Goal: Task Accomplishment & Management: Manage account settings

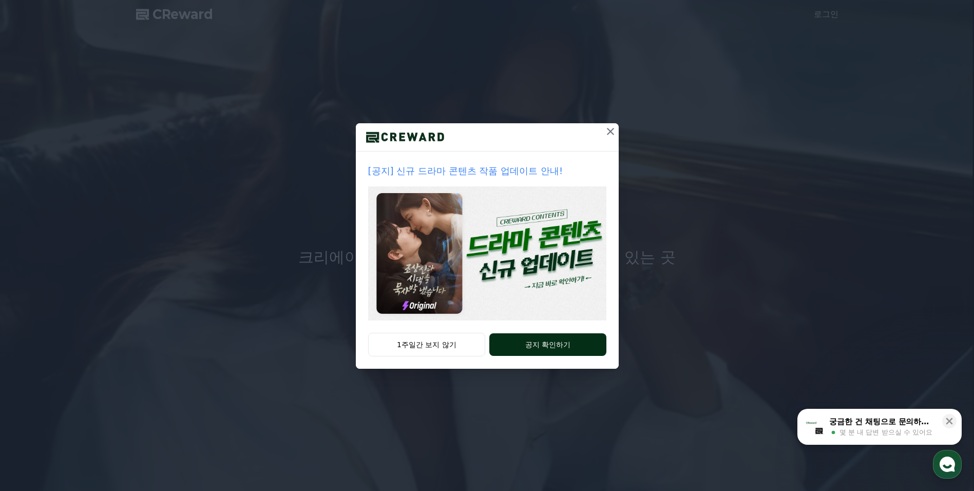
click at [531, 341] on button "공지 확인하기" at bounding box center [547, 344] width 117 height 23
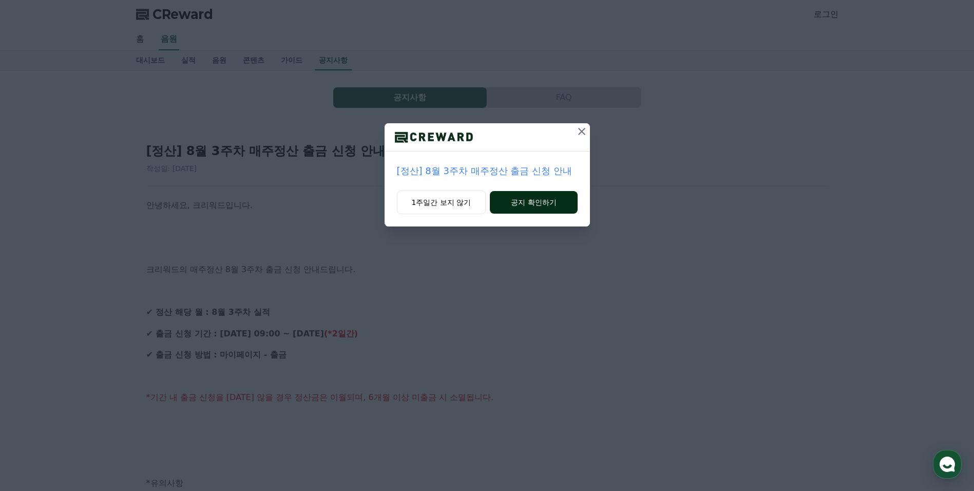
click at [516, 202] on button "공지 확인하기" at bounding box center [533, 202] width 87 height 23
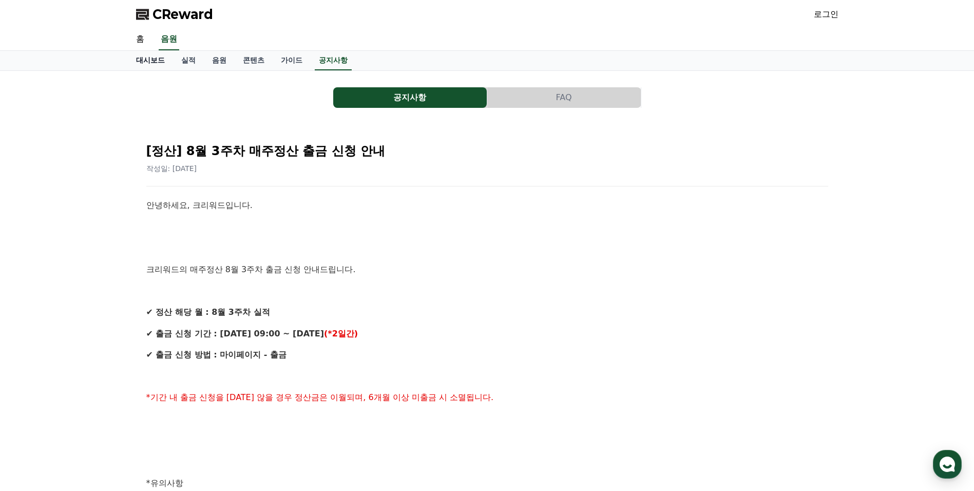
click at [148, 60] on link "대시보드" at bounding box center [150, 61] width 45 height 20
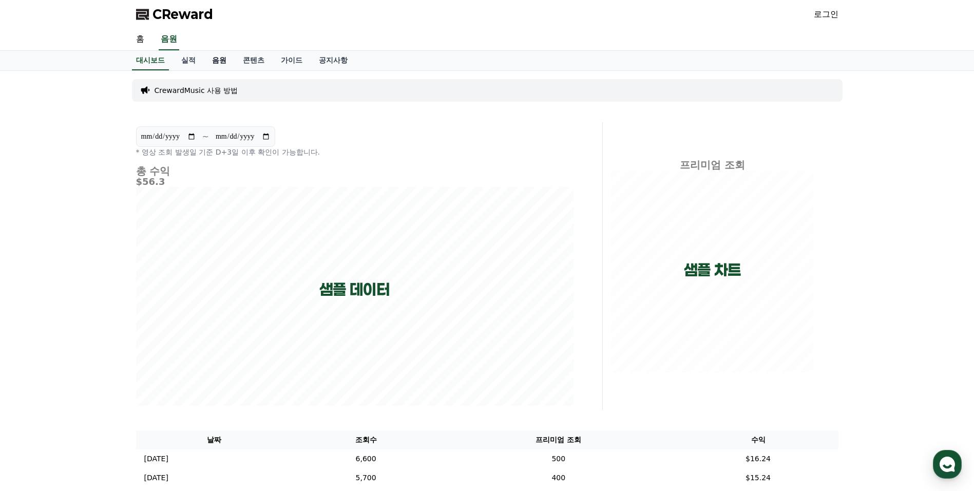
click at [220, 65] on link "음원" at bounding box center [219, 61] width 31 height 20
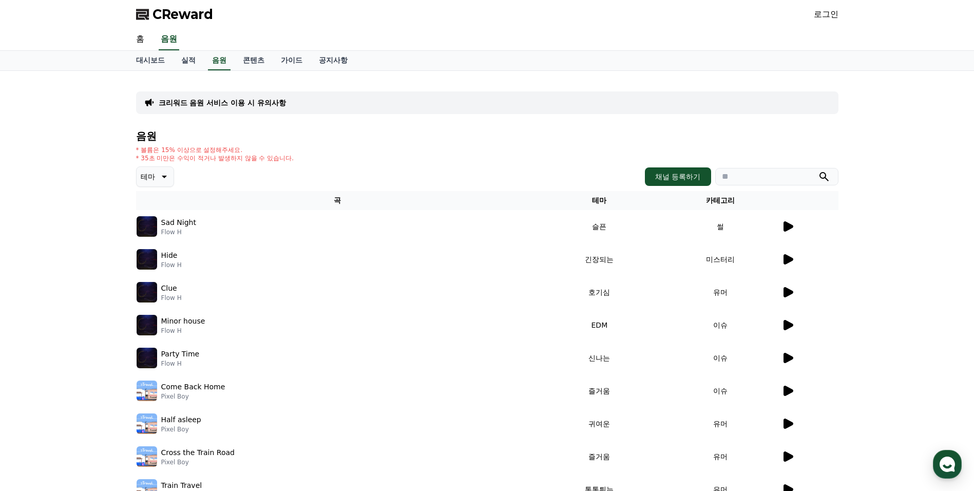
click at [785, 229] on icon at bounding box center [789, 226] width 10 height 10
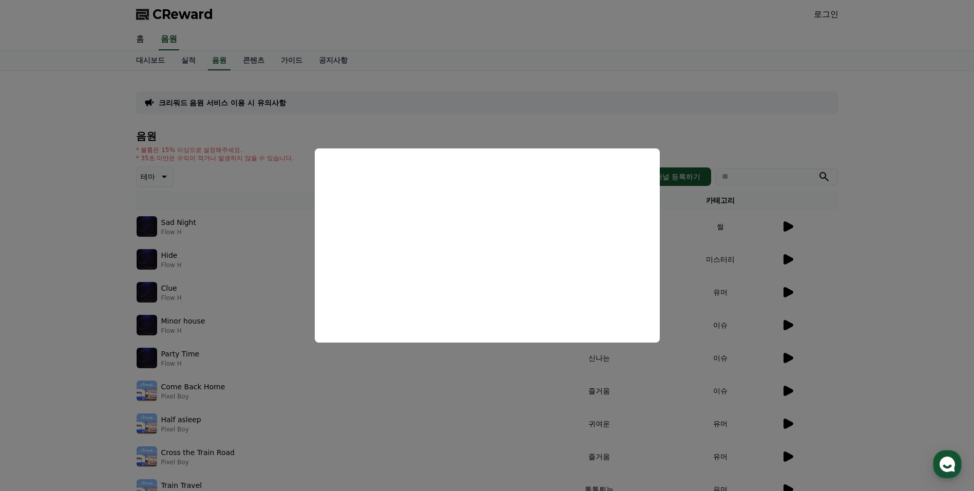
click at [508, 134] on button "close modal" at bounding box center [487, 245] width 974 height 491
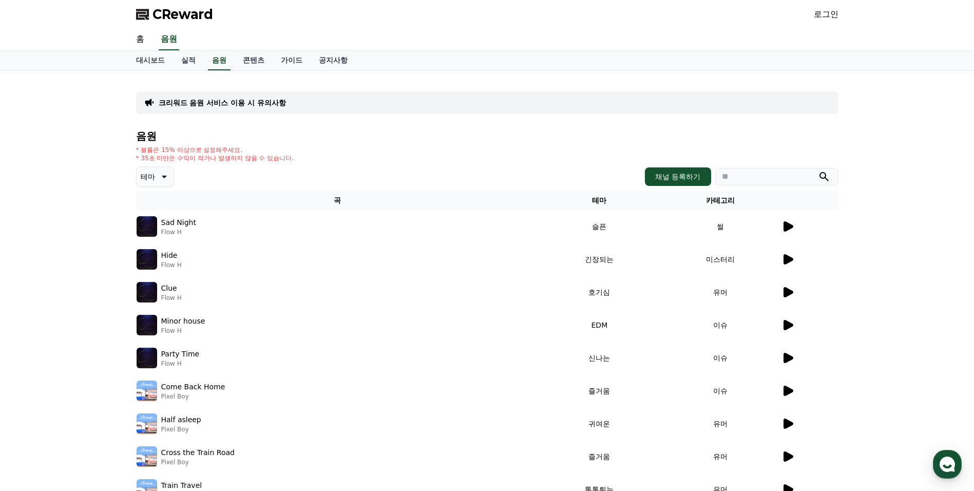
click at [184, 236] on p "Flow H" at bounding box center [178, 232] width 35 height 8
click at [699, 178] on button "채널 등록하기" at bounding box center [678, 176] width 66 height 18
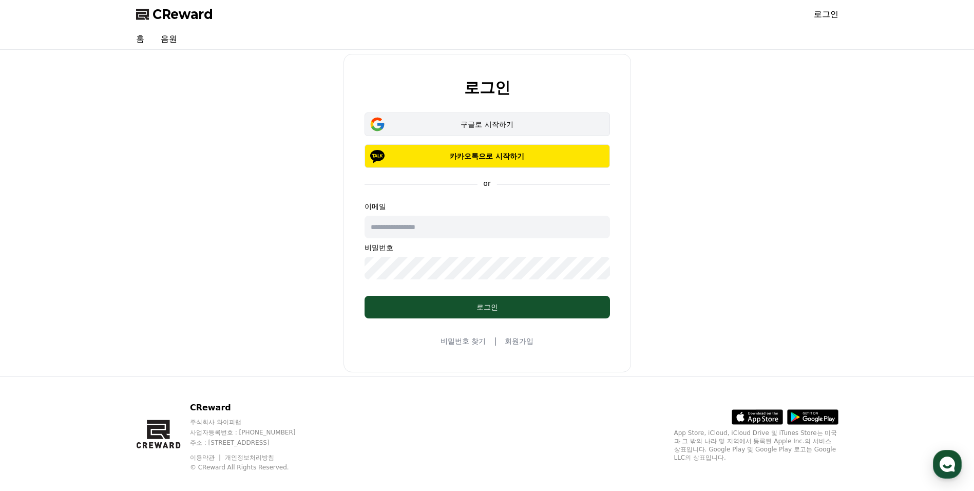
click at [506, 122] on div "구글로 시작하기" at bounding box center [487, 124] width 216 height 10
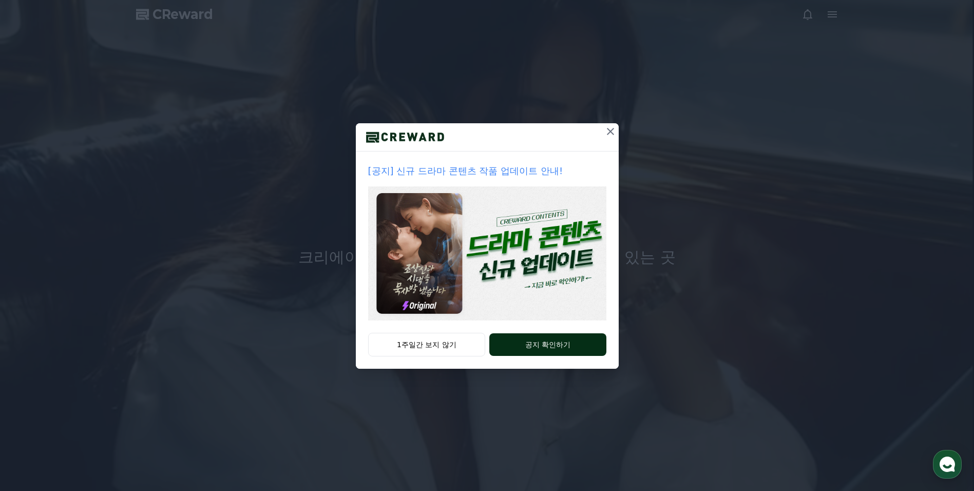
click at [540, 341] on button "공지 확인하기" at bounding box center [547, 344] width 117 height 23
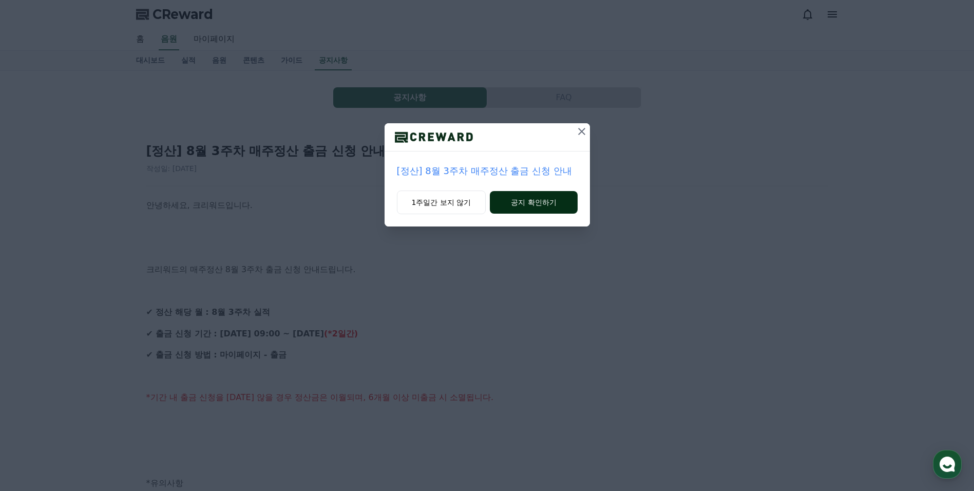
click at [535, 205] on button "공지 확인하기" at bounding box center [533, 202] width 87 height 23
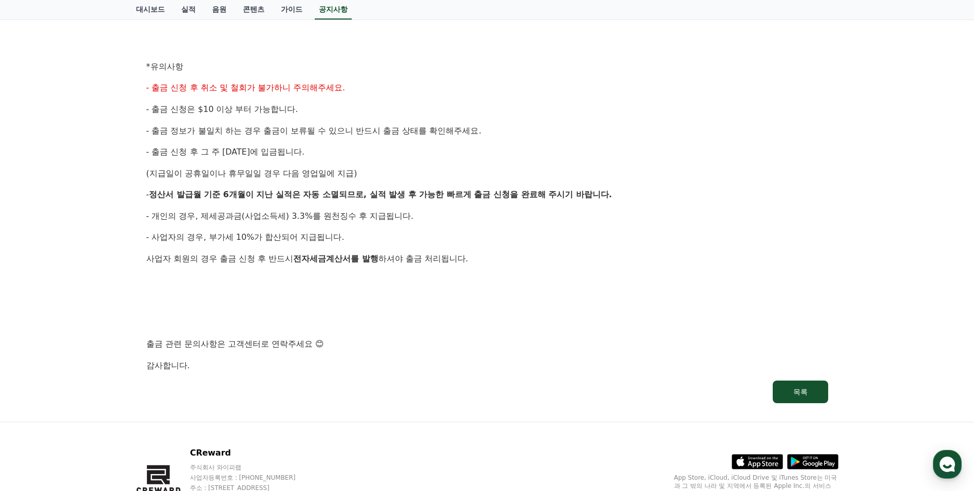
scroll to position [475, 0]
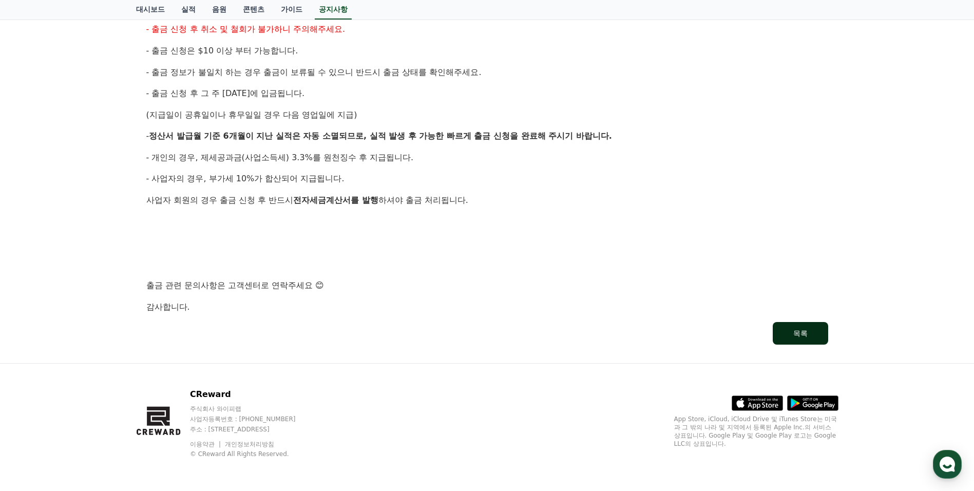
click at [812, 328] on button "목록" at bounding box center [800, 333] width 55 height 23
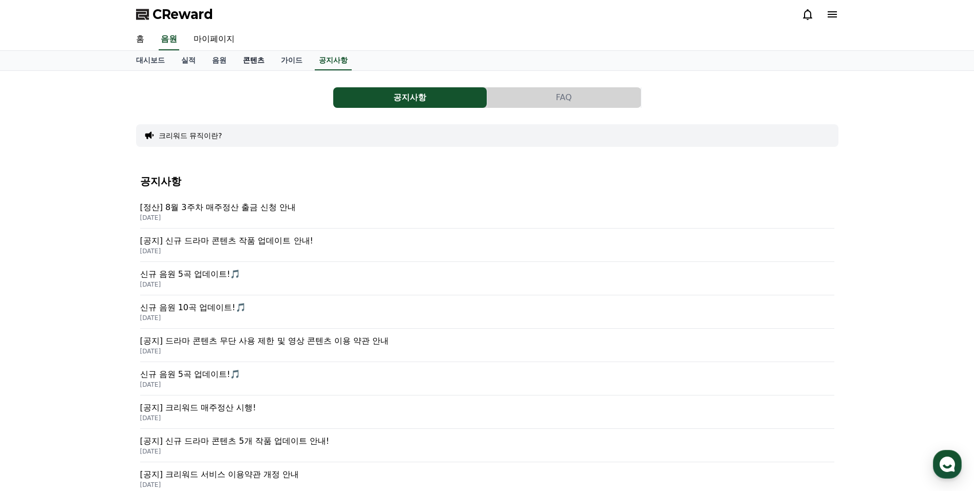
click at [257, 59] on link "콘텐츠" at bounding box center [254, 61] width 38 height 20
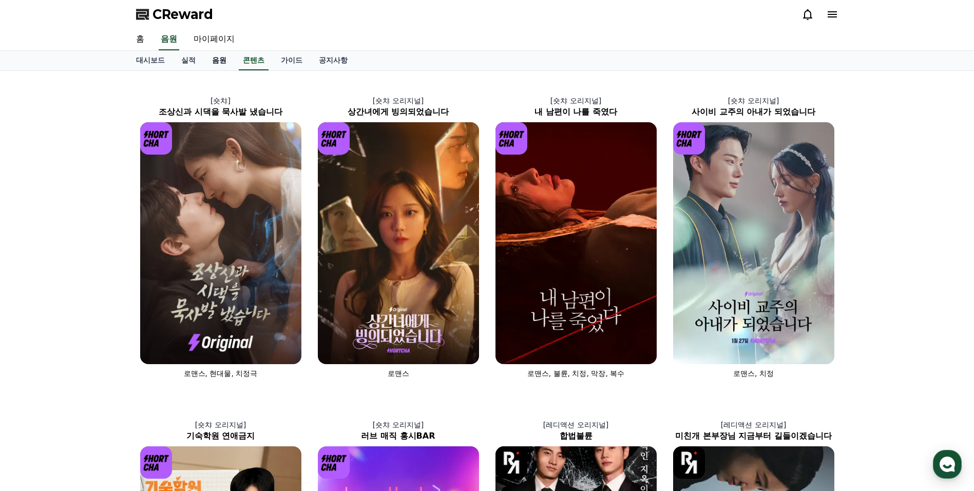
click at [214, 62] on link "음원" at bounding box center [219, 61] width 31 height 20
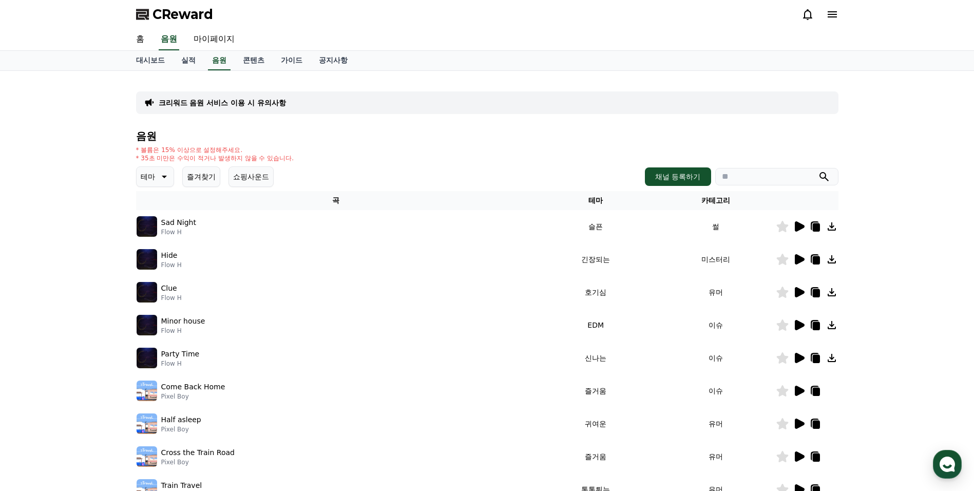
click at [761, 181] on input "search" at bounding box center [776, 176] width 123 height 17
click at [256, 183] on button "쇼핑사운드" at bounding box center [251, 176] width 45 height 21
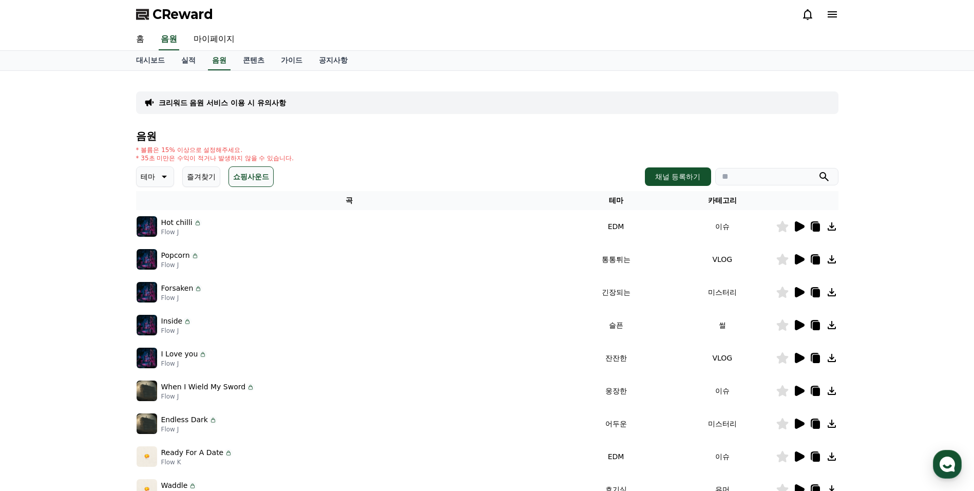
click at [800, 229] on icon at bounding box center [800, 226] width 10 height 10
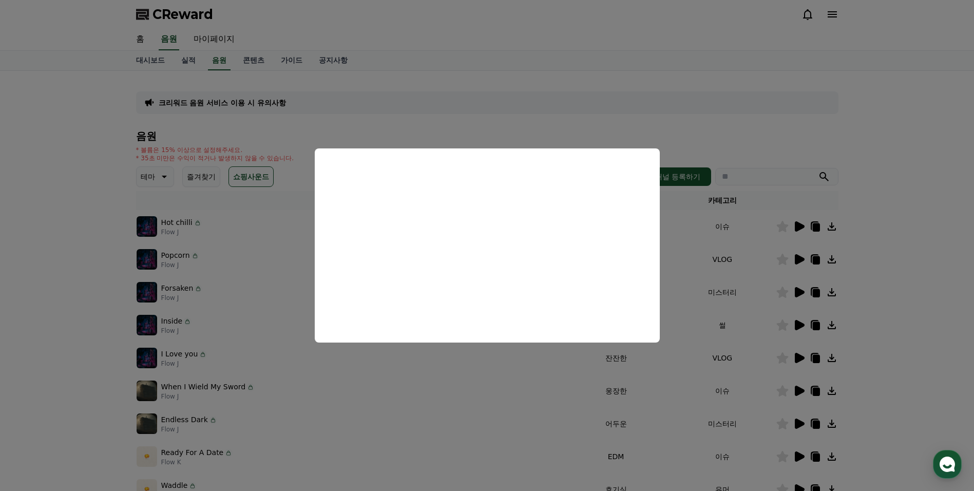
click at [446, 384] on button "close modal" at bounding box center [487, 245] width 974 height 491
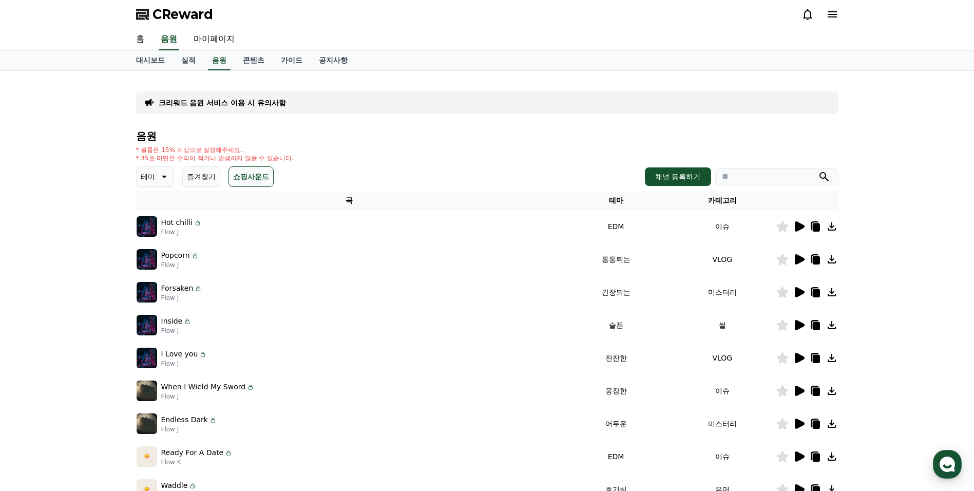
click at [207, 179] on button "즐겨찾기" at bounding box center [201, 176] width 38 height 21
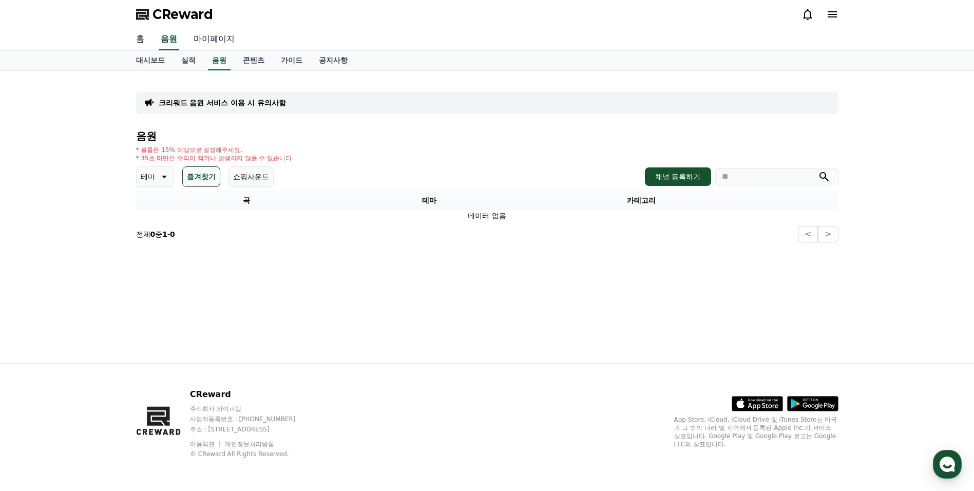
click at [219, 32] on link "마이페이지" at bounding box center [214, 40] width 58 height 22
select select "**********"
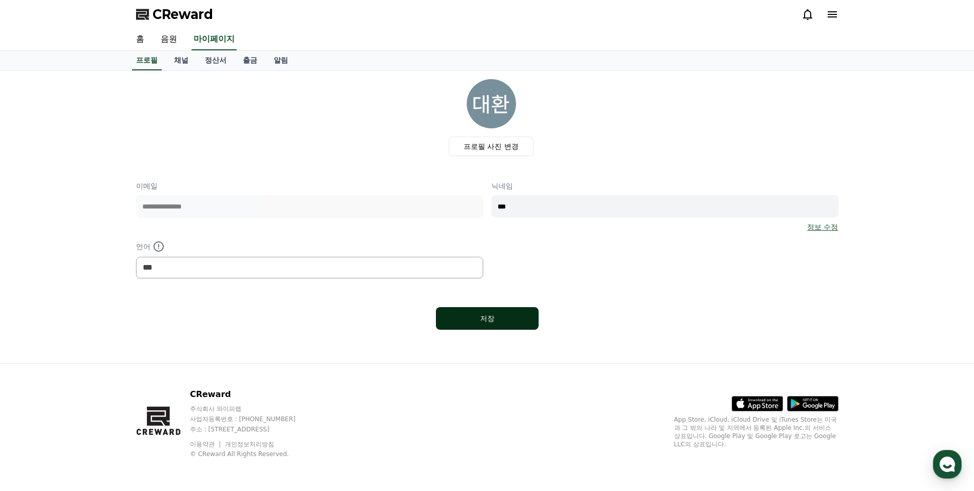
click at [498, 316] on div "저장" at bounding box center [488, 318] width 62 height 10
select select "**********"
drag, startPoint x: 0, startPoint y: 0, endPoint x: 498, endPoint y: 316, distance: 589.6
click at [498, 316] on div "저장" at bounding box center [488, 318] width 62 height 10
select select "**********"
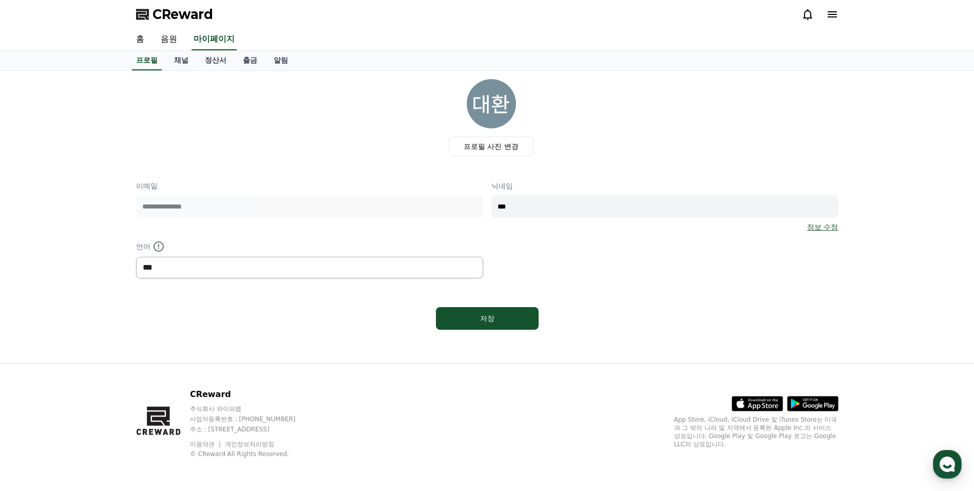
click at [466, 265] on select "*** ******* ***" at bounding box center [309, 268] width 347 height 22
click at [564, 277] on div "**********" at bounding box center [487, 230] width 703 height 98
click at [516, 145] on label "프로필 사진 변경" at bounding box center [491, 147] width 85 height 20
click at [0, 0] on input "프로필 사진 변경" at bounding box center [0, 0] width 0 height 0
click at [463, 215] on div "**********" at bounding box center [487, 230] width 703 height 98
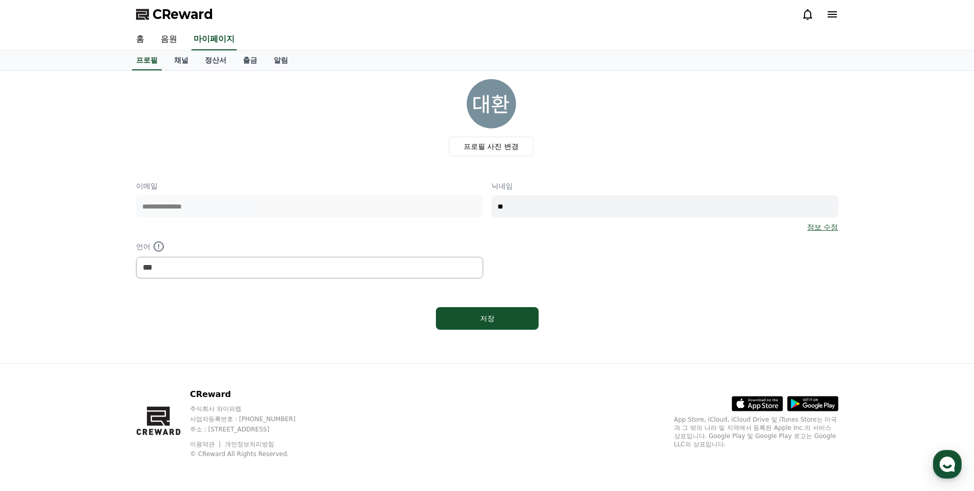
type input "*"
type input "***"
click at [489, 322] on div "저장" at bounding box center [488, 318] width 62 height 10
select select "**********"
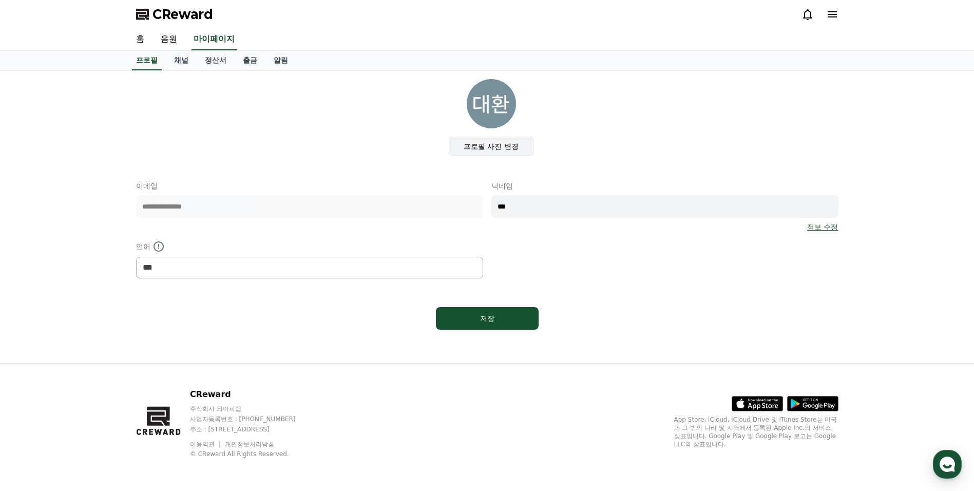
click at [488, 149] on label "프로필 사진 변경" at bounding box center [491, 147] width 85 height 20
click at [0, 0] on input "프로필 사진 변경" at bounding box center [0, 0] width 0 height 0
click at [178, 61] on link "채널" at bounding box center [181, 61] width 31 height 20
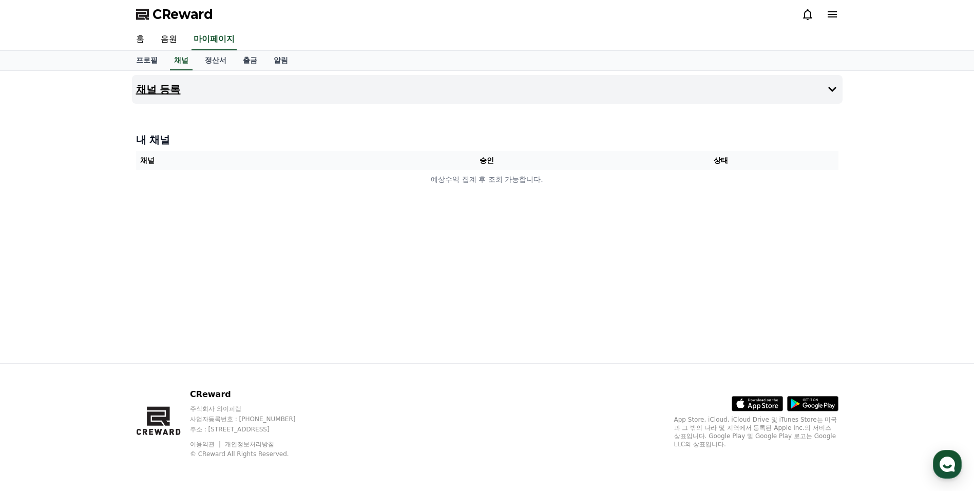
click at [830, 88] on icon at bounding box center [832, 89] width 12 height 12
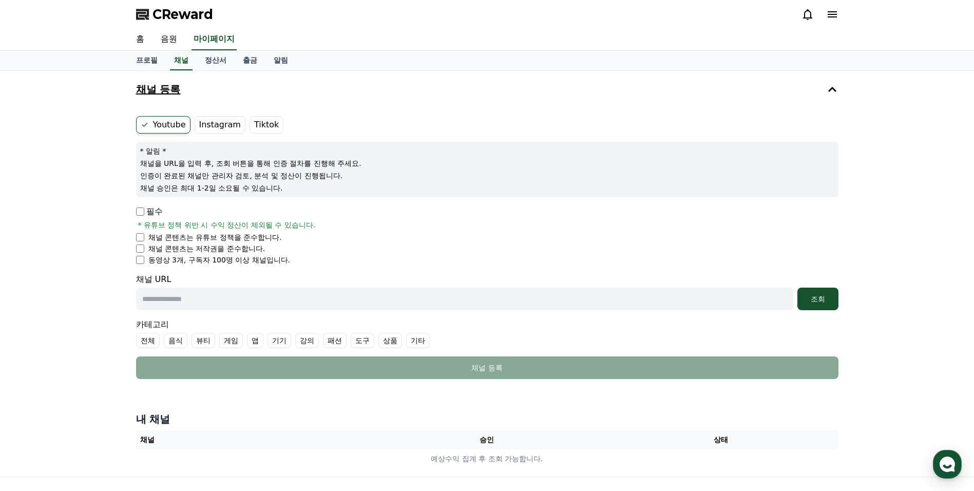
click at [156, 128] on label "Youtube" at bounding box center [163, 124] width 54 height 17
click at [303, 275] on div "채널 URL 조회" at bounding box center [487, 291] width 703 height 37
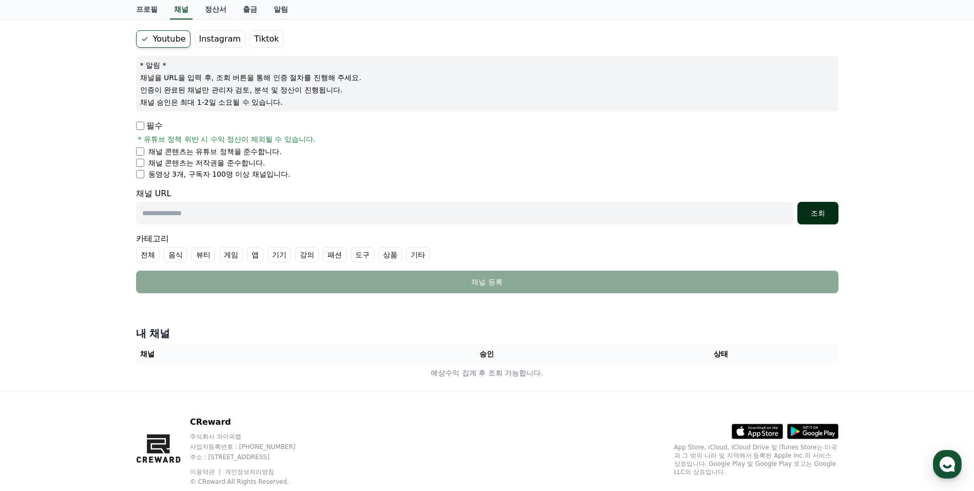
click at [815, 217] on div "조회" at bounding box center [818, 213] width 33 height 10
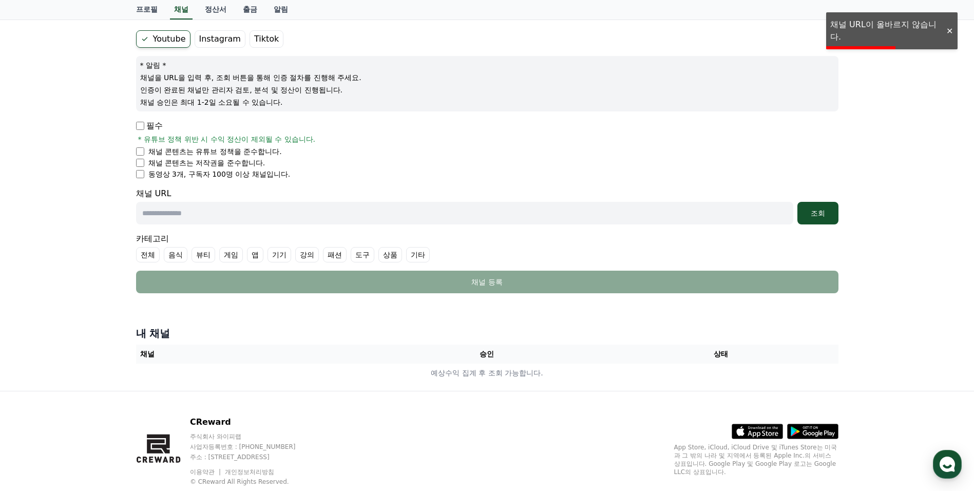
click at [886, 183] on div "채널 등록 Youtube Instagram Tiktok * 알림 * 채널을 URL을 입력 후, 조회 버튼을 통해 인증 절차를 진행해 주세요. …" at bounding box center [487, 188] width 974 height 406
click at [91, 229] on div "채널 등록 Youtube Instagram Tiktok * 알림 * 채널을 URL을 입력 후, 조회 버튼을 통해 인증 절차를 진행해 주세요. …" at bounding box center [487, 188] width 974 height 406
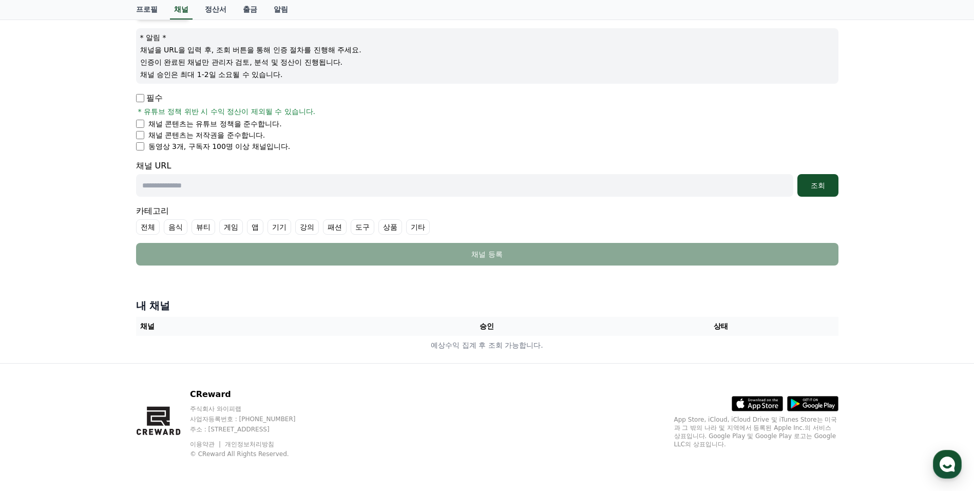
click at [140, 224] on label "전체" at bounding box center [148, 226] width 24 height 15
click at [424, 227] on label "기타" at bounding box center [431, 226] width 24 height 15
click at [426, 227] on icon at bounding box center [427, 227] width 8 height 8
click at [301, 302] on h4 "내 채널" at bounding box center [487, 305] width 703 height 14
click at [291, 311] on h4 "내 채널" at bounding box center [487, 305] width 703 height 14
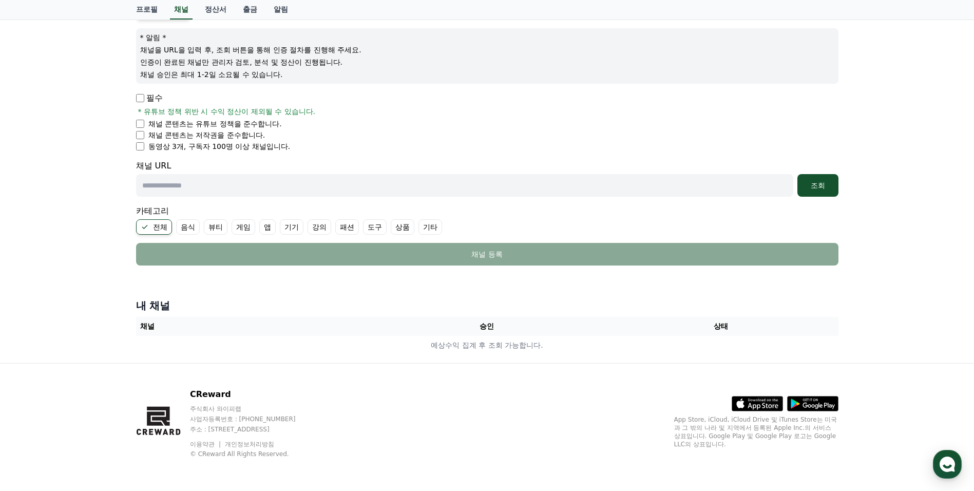
click at [149, 309] on h4 "내 채널" at bounding box center [487, 305] width 703 height 14
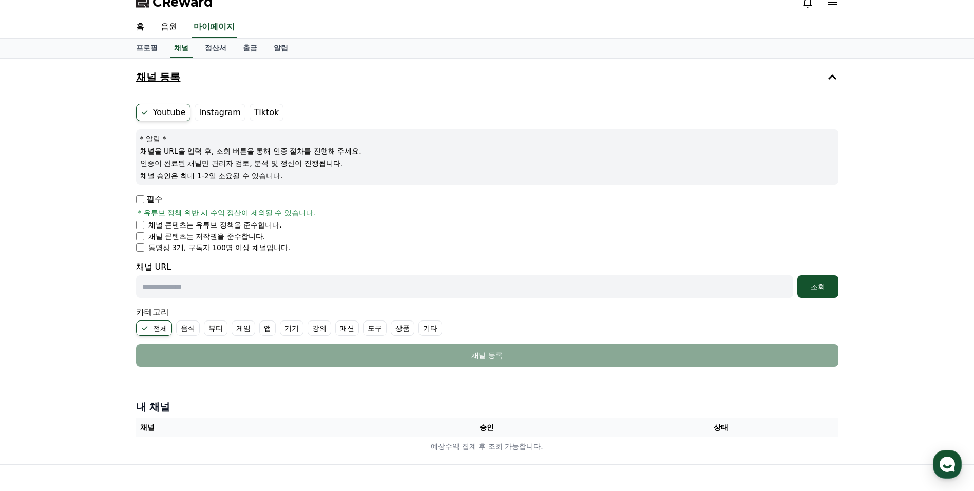
scroll to position [0, 0]
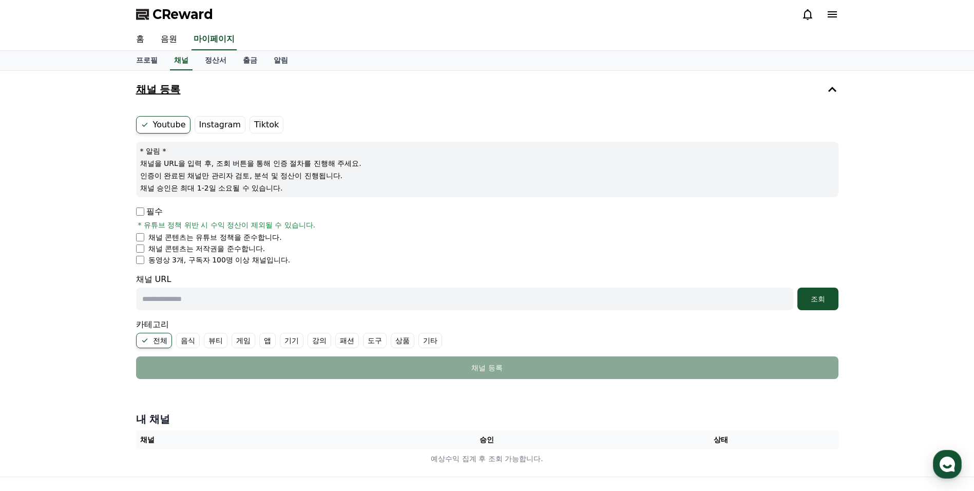
click at [167, 89] on h4 "채널 등록" at bounding box center [158, 89] width 45 height 11
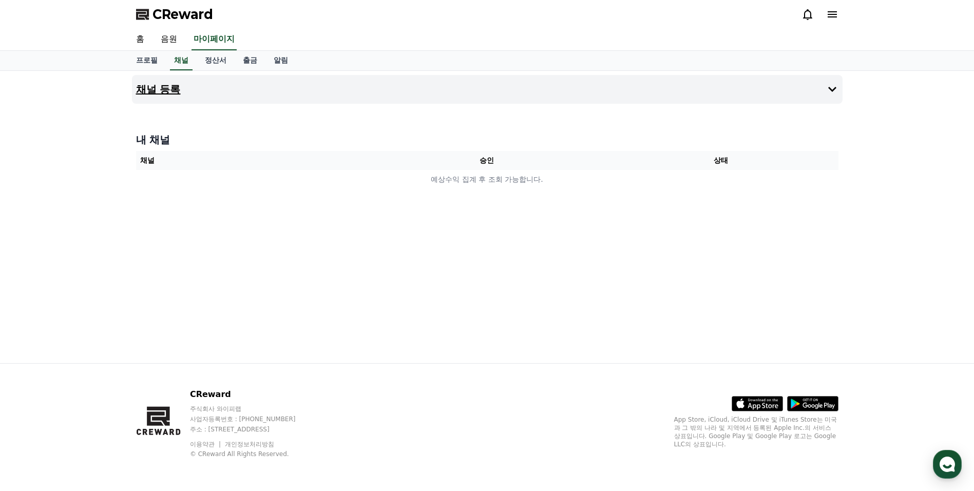
click at [167, 91] on h4 "채널 등록" at bounding box center [158, 89] width 45 height 11
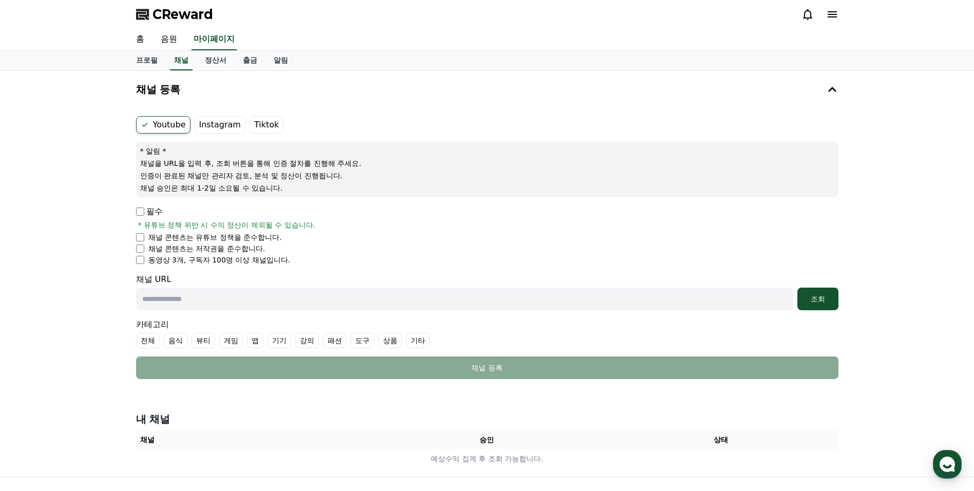
click at [202, 128] on label "Instagram" at bounding box center [220, 124] width 51 height 17
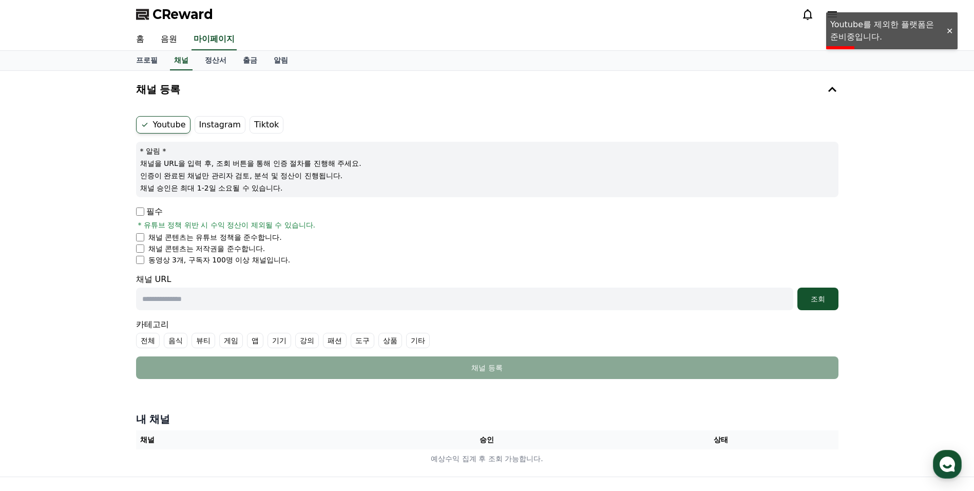
click at [161, 125] on label "Youtube" at bounding box center [163, 124] width 54 height 17
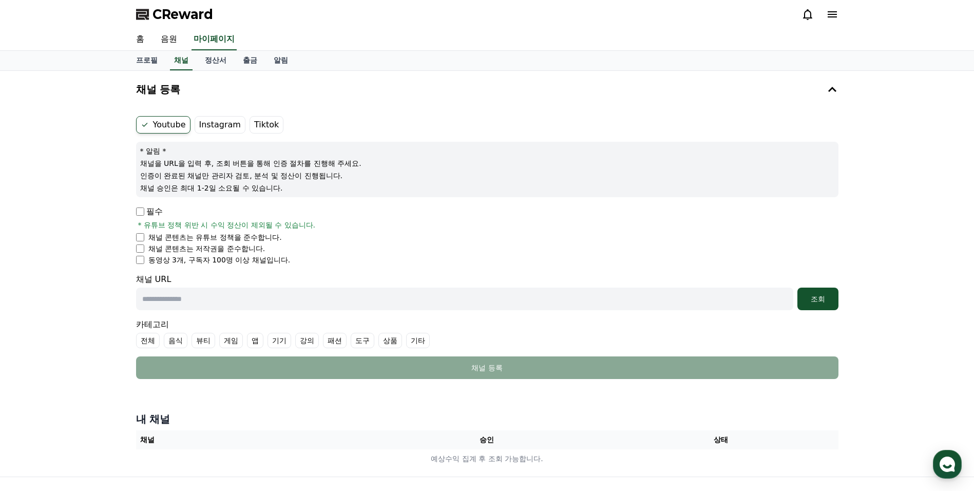
click at [161, 125] on label "Youtube" at bounding box center [163, 124] width 54 height 17
click at [830, 11] on icon at bounding box center [832, 14] width 12 height 12
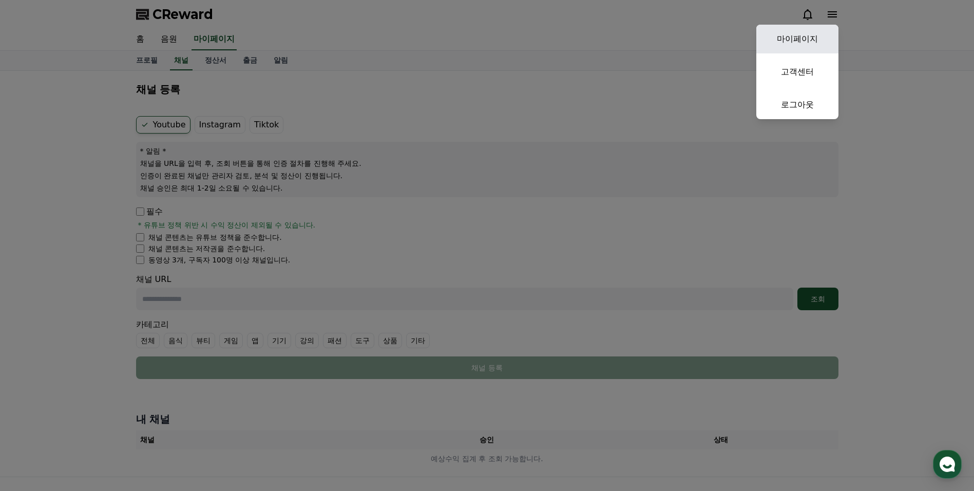
click at [795, 40] on link "마이페이지" at bounding box center [797, 39] width 82 height 29
select select "**********"
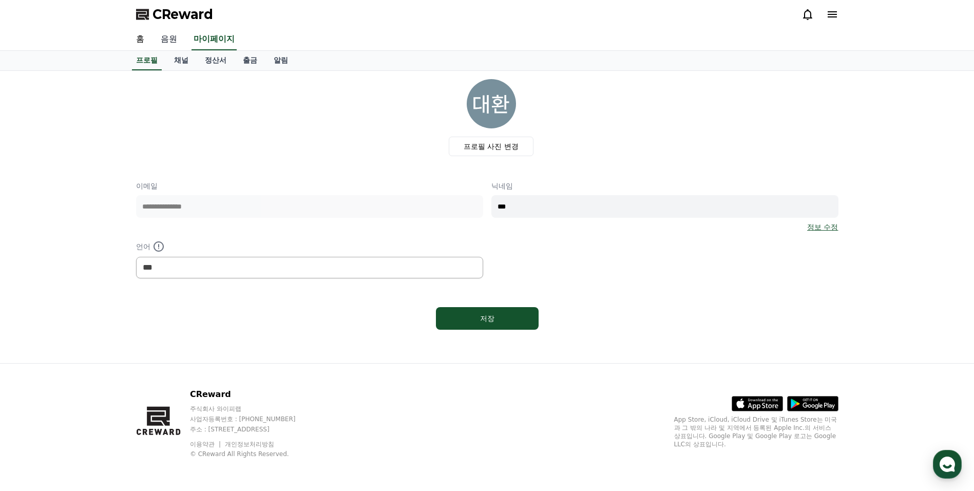
click at [172, 41] on link "음원" at bounding box center [169, 40] width 33 height 22
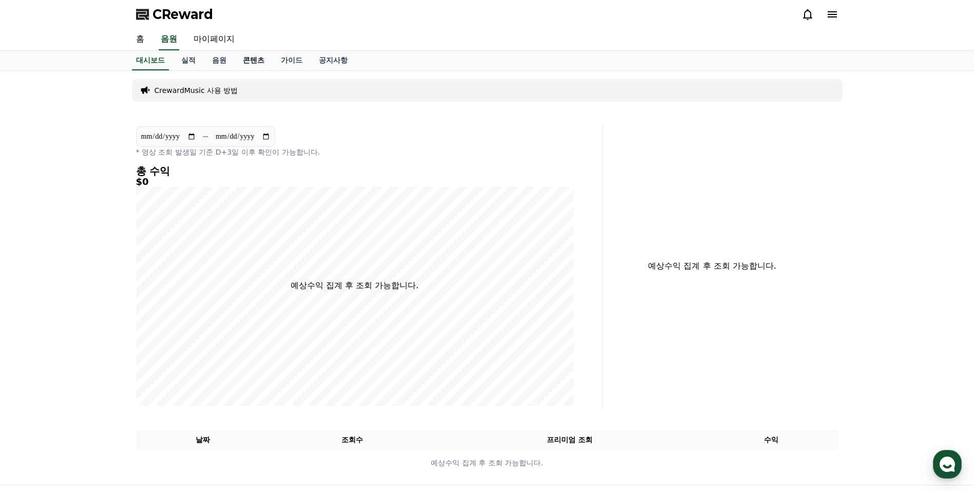
click at [261, 61] on link "콘텐츠" at bounding box center [254, 61] width 38 height 20
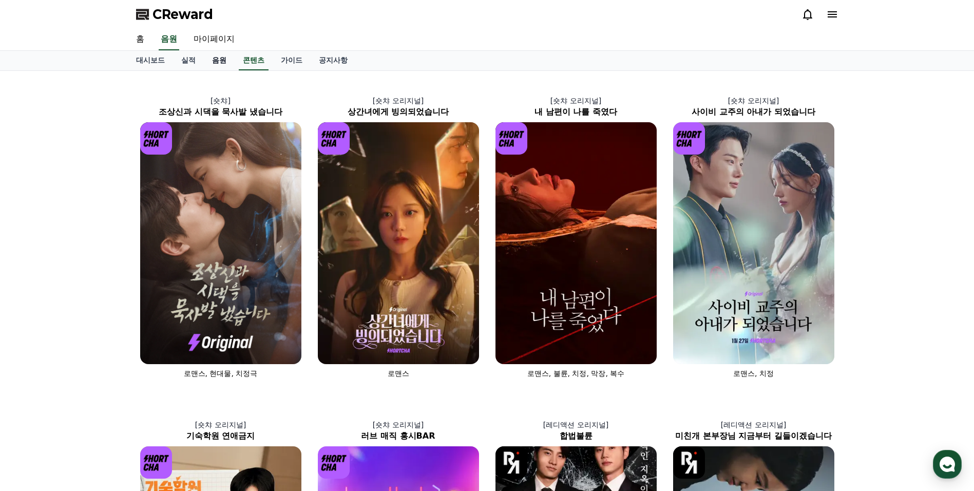
click at [219, 58] on link "음원" at bounding box center [219, 61] width 31 height 20
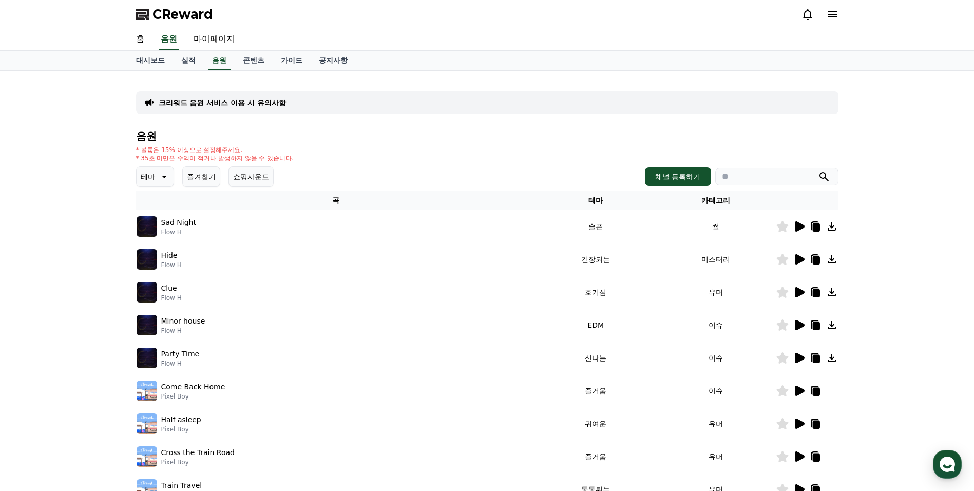
click at [833, 228] on icon at bounding box center [832, 226] width 12 height 12
click at [209, 37] on link "마이페이지" at bounding box center [214, 40] width 58 height 22
select select "**********"
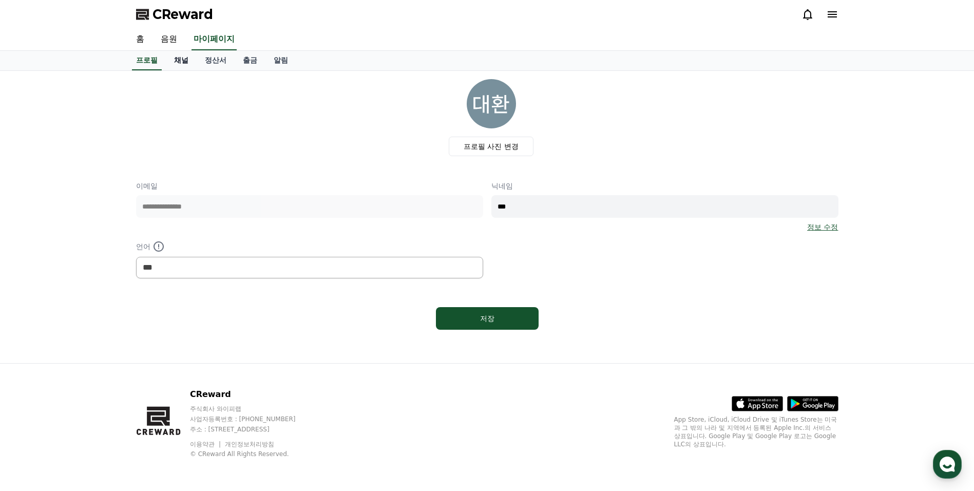
click at [177, 56] on link "채널" at bounding box center [181, 61] width 31 height 20
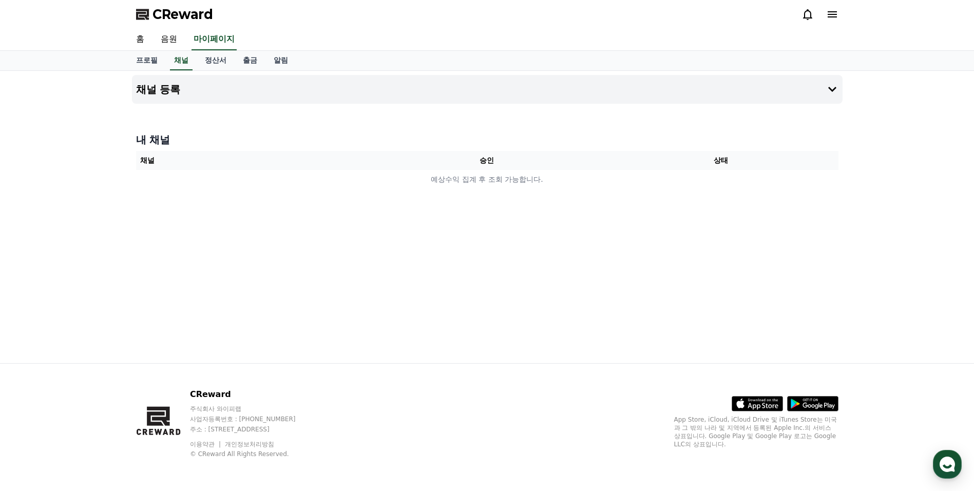
click at [145, 161] on th "채널" at bounding box center [253, 160] width 234 height 19
drag, startPoint x: 145, startPoint y: 161, endPoint x: 141, endPoint y: 38, distance: 123.3
click at [141, 38] on link "홈" at bounding box center [140, 40] width 25 height 22
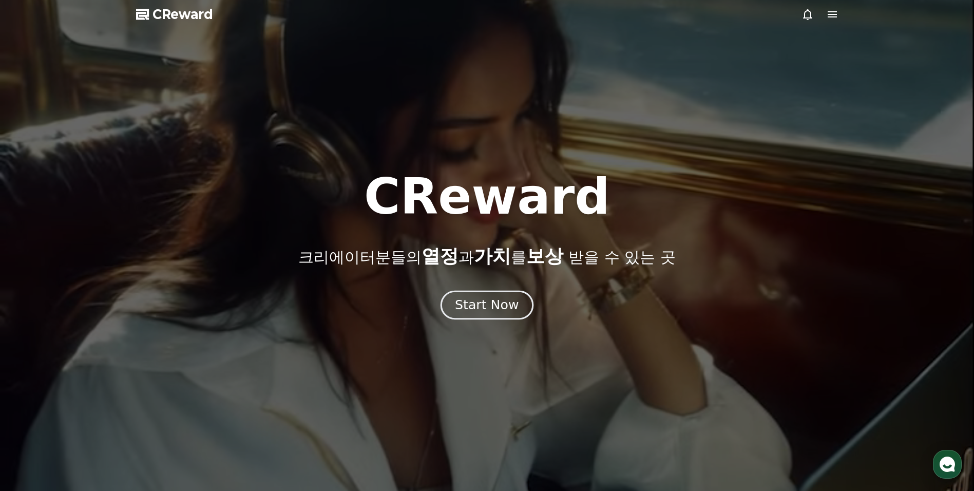
click at [503, 299] on div "Start Now" at bounding box center [487, 304] width 64 height 17
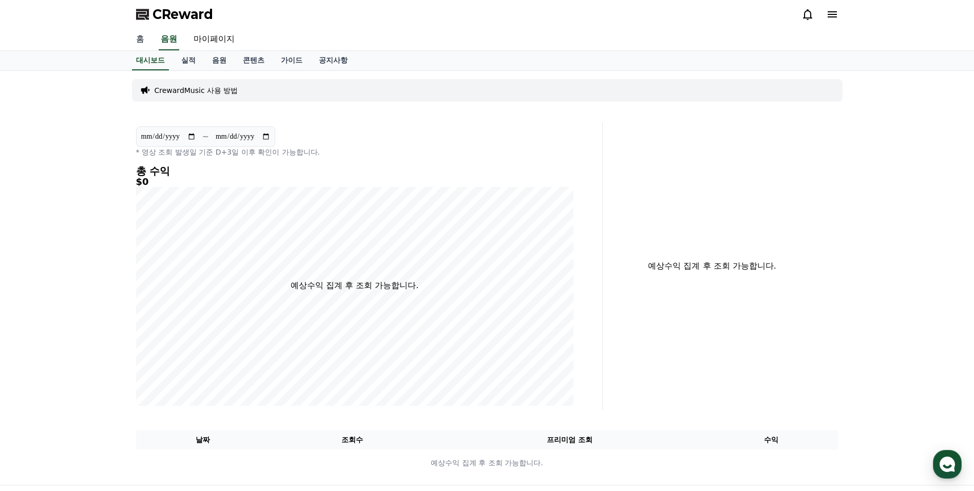
click at [145, 44] on link "홈" at bounding box center [140, 40] width 25 height 22
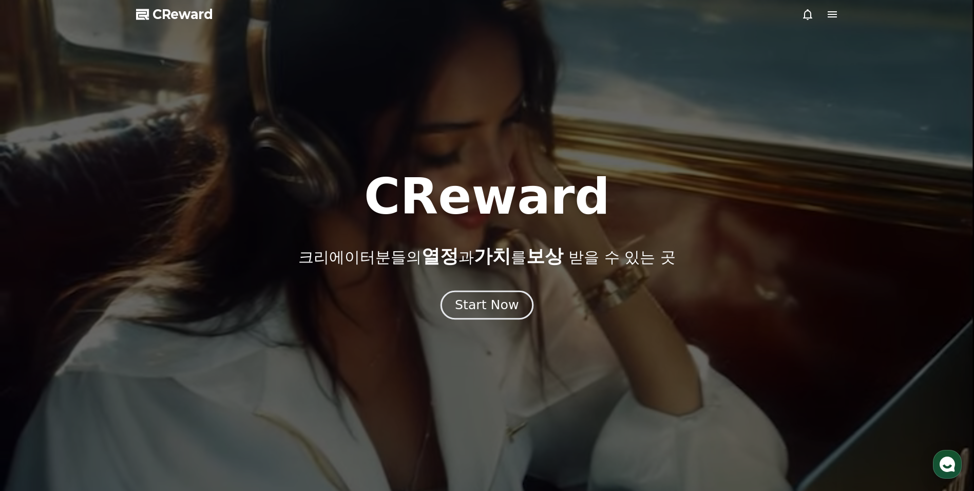
click at [498, 311] on div "Start Now" at bounding box center [487, 304] width 64 height 17
